Goal: Check status: Check status

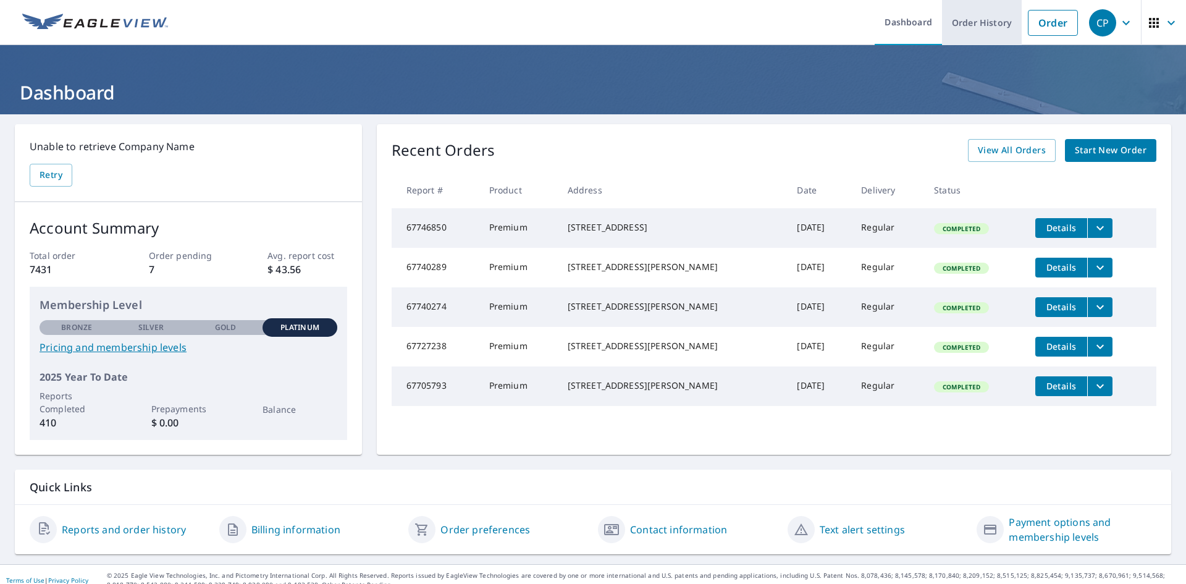
click at [970, 23] on link "Order History" at bounding box center [982, 22] width 80 height 45
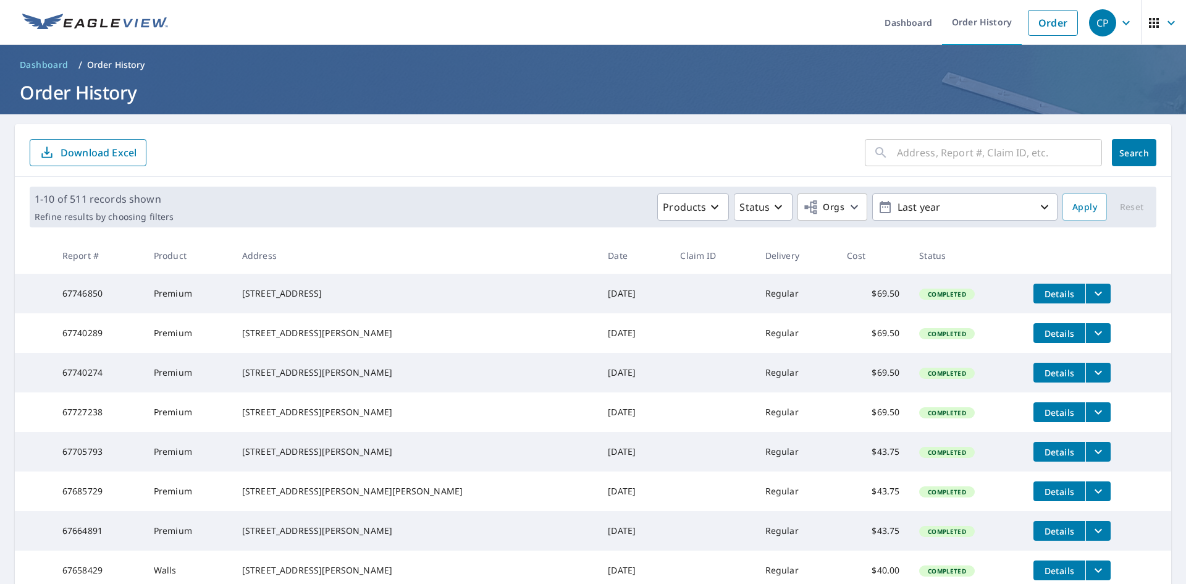
click at [965, 154] on input "text" at bounding box center [999, 152] width 205 height 35
type input "[PERSON_NAME]"
click button "Search" at bounding box center [1134, 152] width 44 height 27
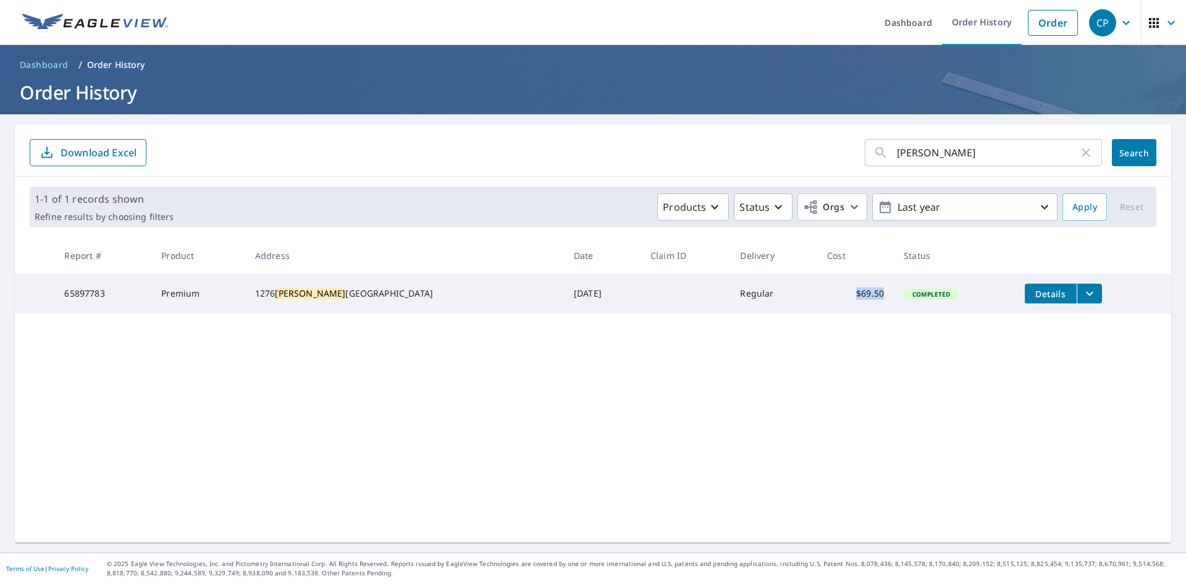
drag, startPoint x: 845, startPoint y: 297, endPoint x: 805, endPoint y: 296, distance: 40.2
click at [817, 296] on td "$69.50" at bounding box center [855, 294] width 77 height 40
click at [922, 356] on div "[PERSON_NAME] ​ Search Download Excel 1-1 of 1 records shown Refine results by …" at bounding box center [593, 333] width 1156 height 418
drag, startPoint x: 854, startPoint y: 300, endPoint x: 394, endPoint y: 314, distance: 459.8
click at [394, 313] on tr "65897783 Premium [STREET_ADDRESS][PERSON_NAME] [DATE] Regular $69.50 Completed …" at bounding box center [593, 294] width 1156 height 40
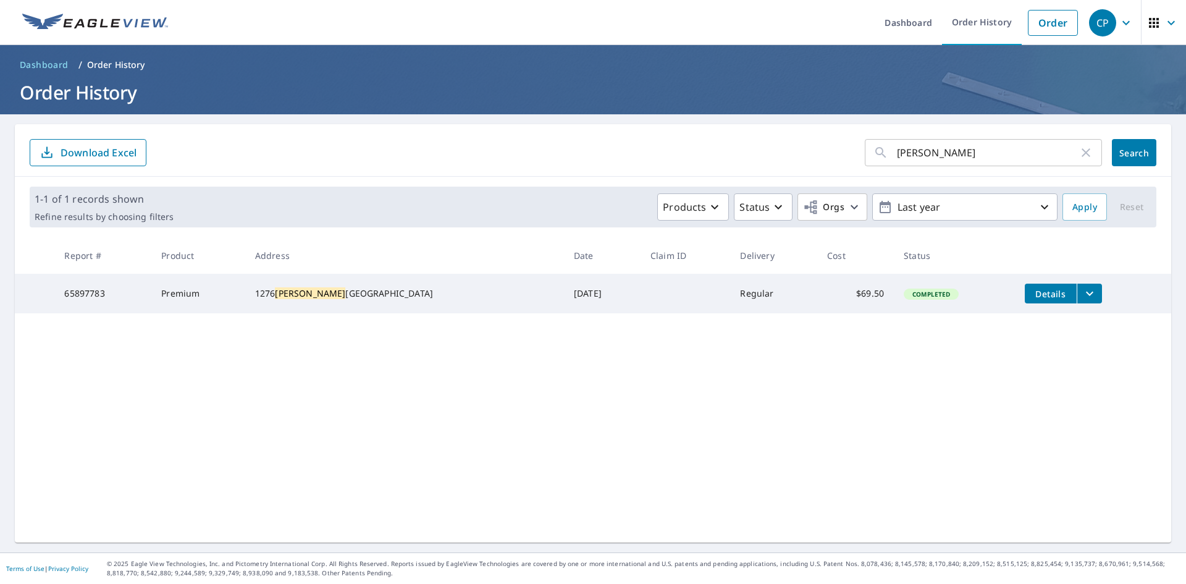
drag, startPoint x: 477, startPoint y: 325, endPoint x: 485, endPoint y: 326, distance: 8.1
click at [484, 326] on div "[PERSON_NAME] ​ Search Download Excel 1-1 of 1 records shown Refine results by …" at bounding box center [593, 333] width 1156 height 418
click at [1077, 301] on button "filesDropdownBtn-65897783" at bounding box center [1089, 294] width 25 height 20
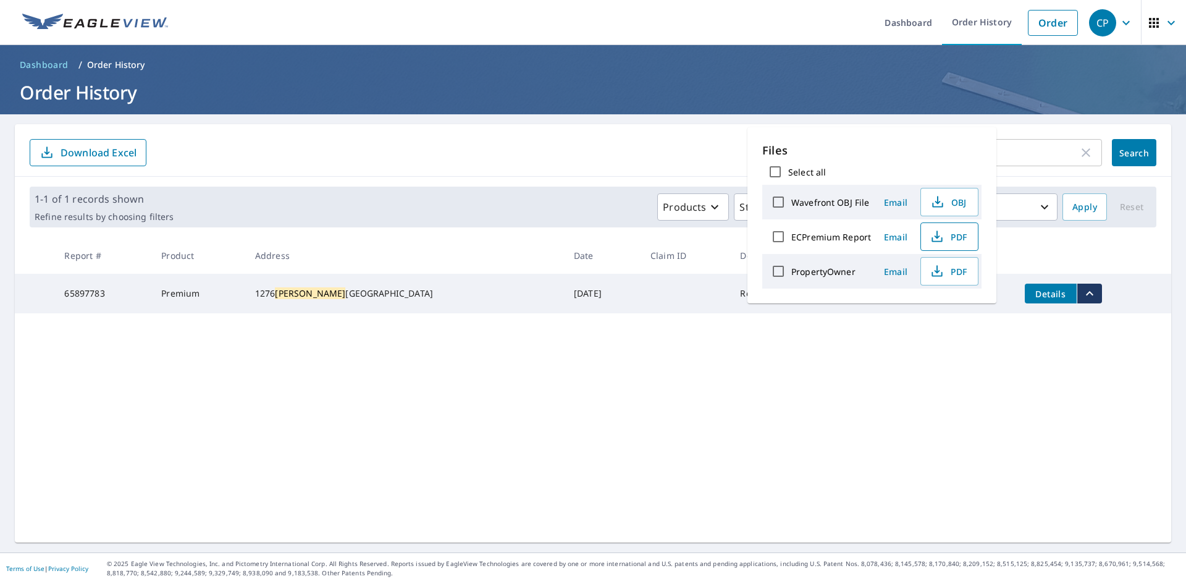
click at [946, 238] on span "PDF" at bounding box center [948, 236] width 40 height 15
